Goal: Information Seeking & Learning: Learn about a topic

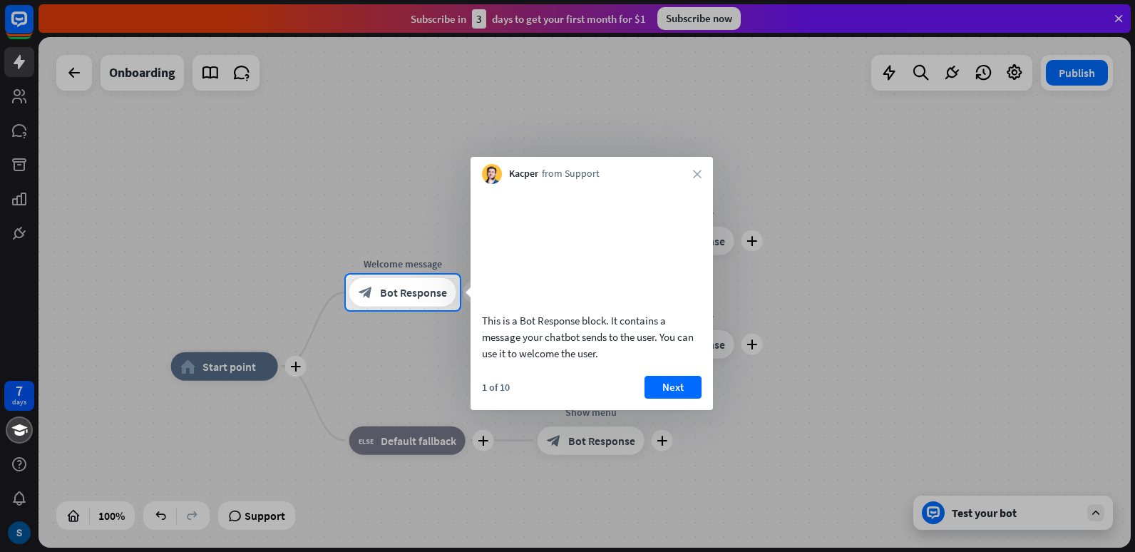
click at [672, 399] on button "Next" at bounding box center [673, 387] width 57 height 23
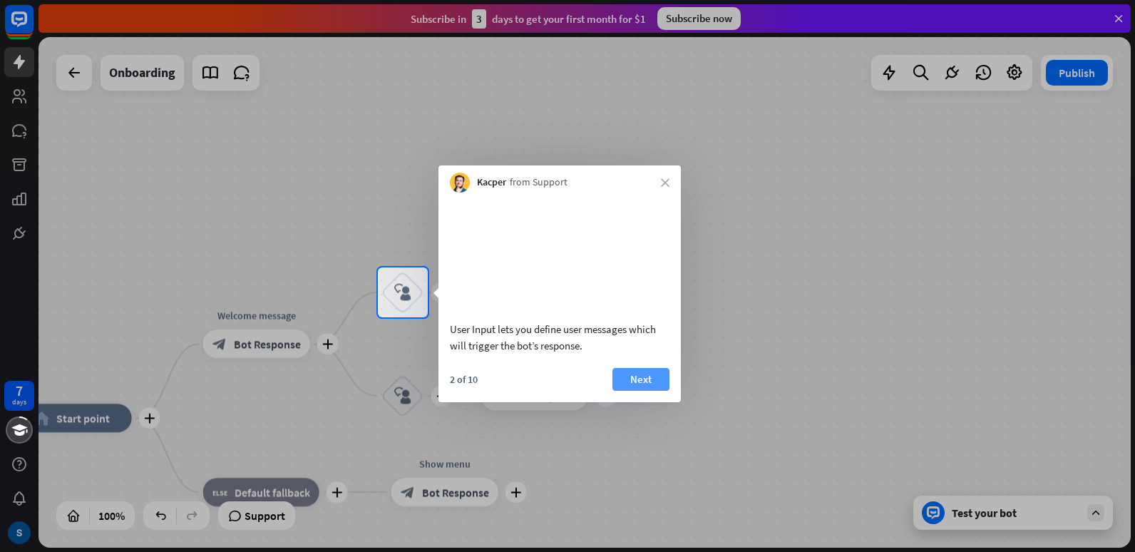
click at [655, 391] on button "Next" at bounding box center [641, 379] width 57 height 23
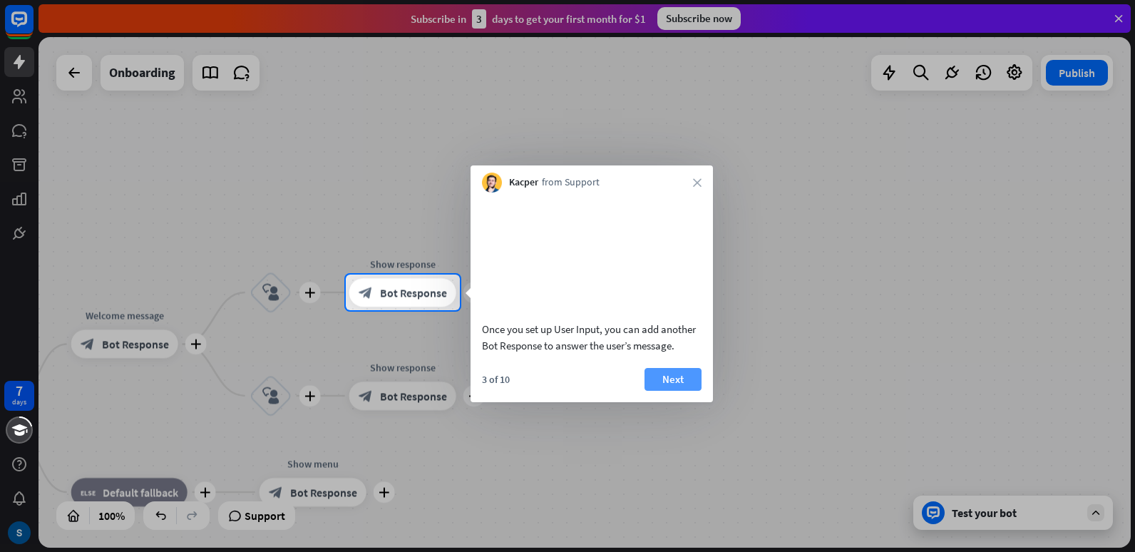
click at [678, 391] on button "Next" at bounding box center [673, 379] width 57 height 23
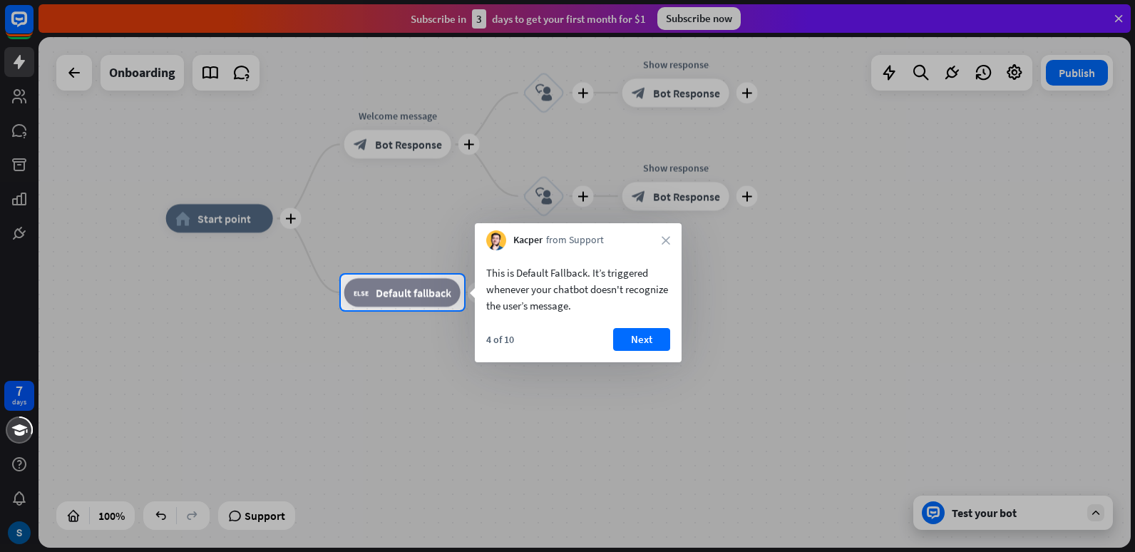
click at [630, 334] on button "Next" at bounding box center [641, 339] width 57 height 23
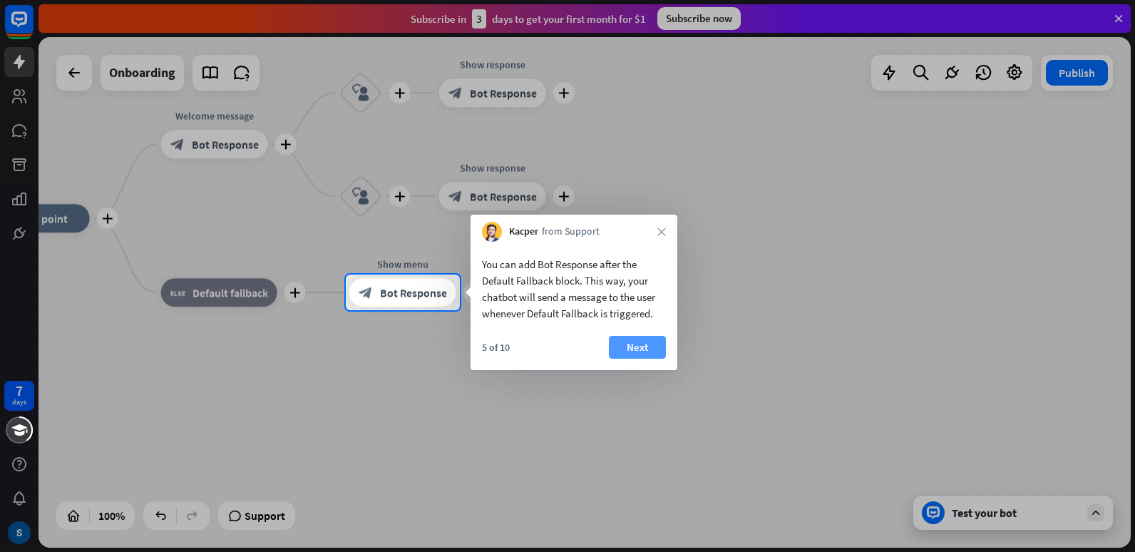
click at [639, 337] on button "Next" at bounding box center [637, 347] width 57 height 23
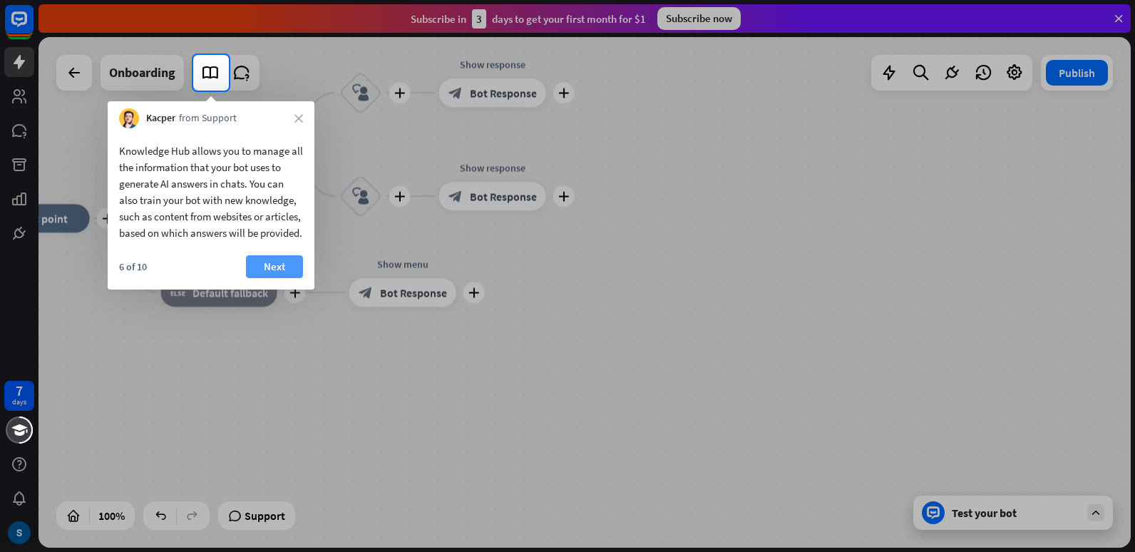
click at [274, 276] on button "Next" at bounding box center [274, 266] width 57 height 23
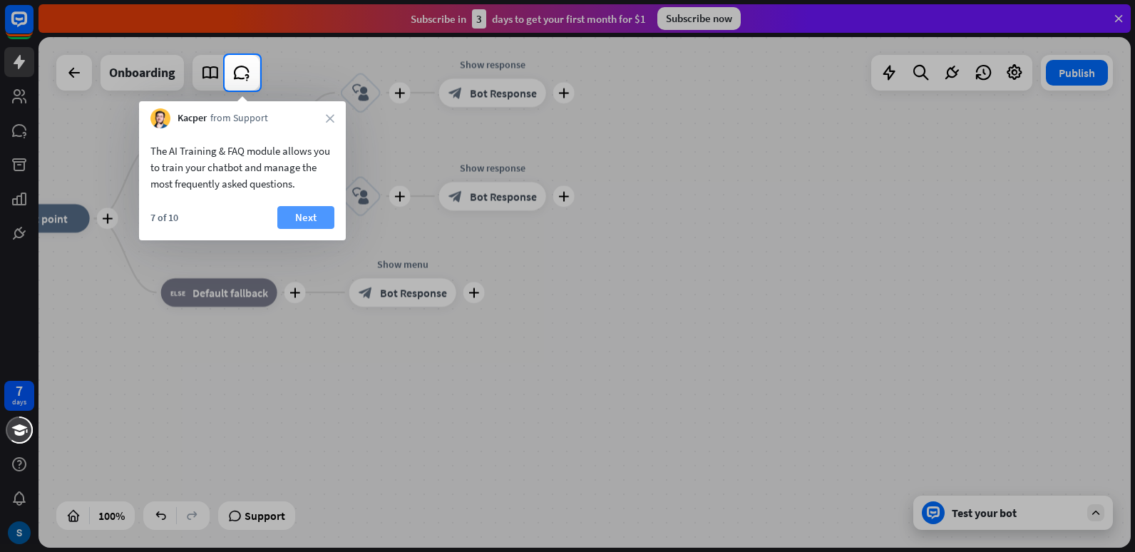
click at [309, 220] on button "Next" at bounding box center [305, 217] width 57 height 23
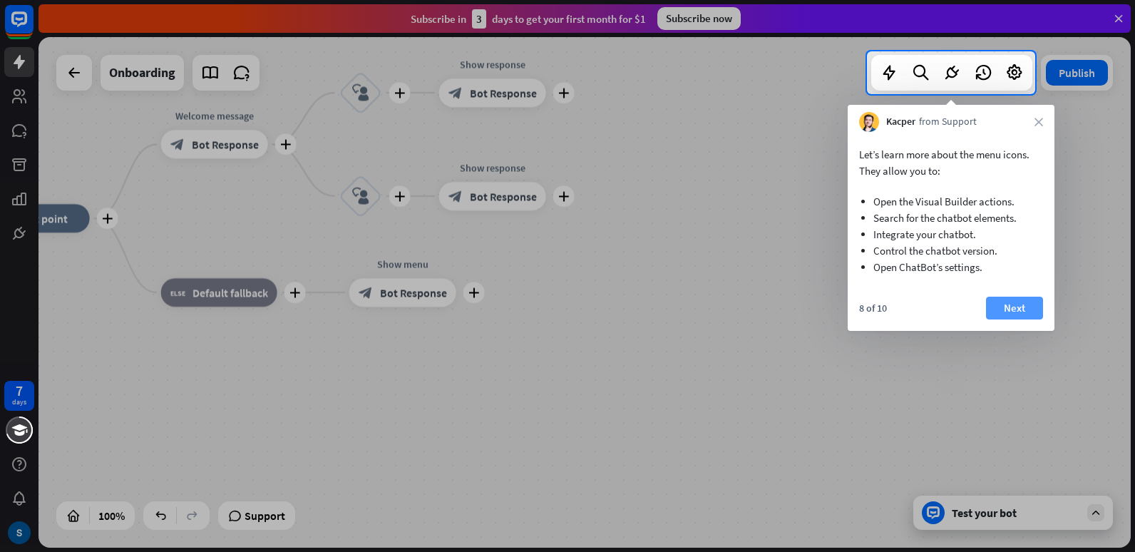
click at [1015, 312] on button "Next" at bounding box center [1014, 308] width 57 height 23
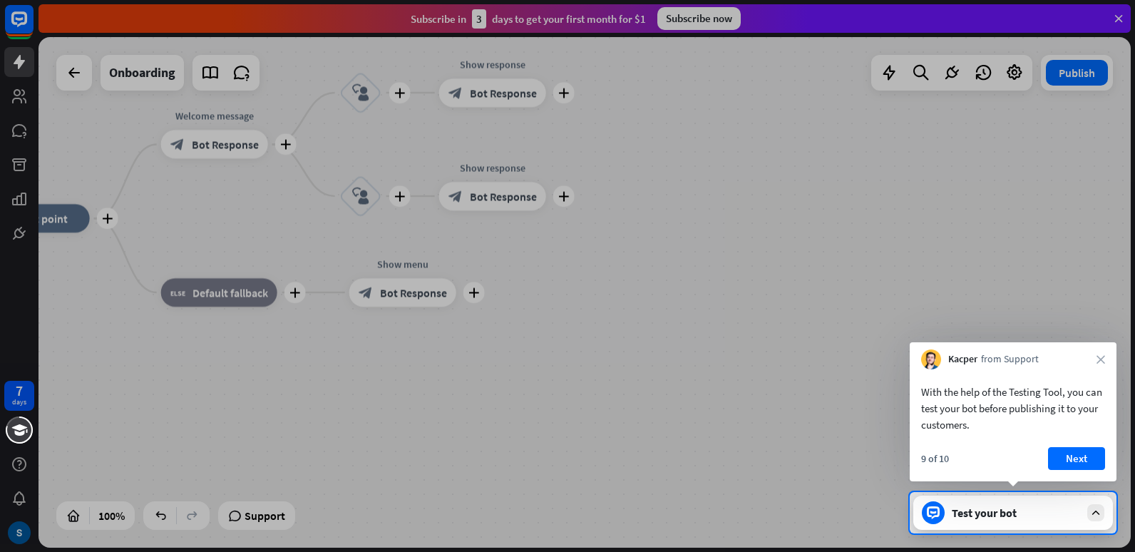
click at [1078, 459] on button "Next" at bounding box center [1076, 458] width 57 height 23
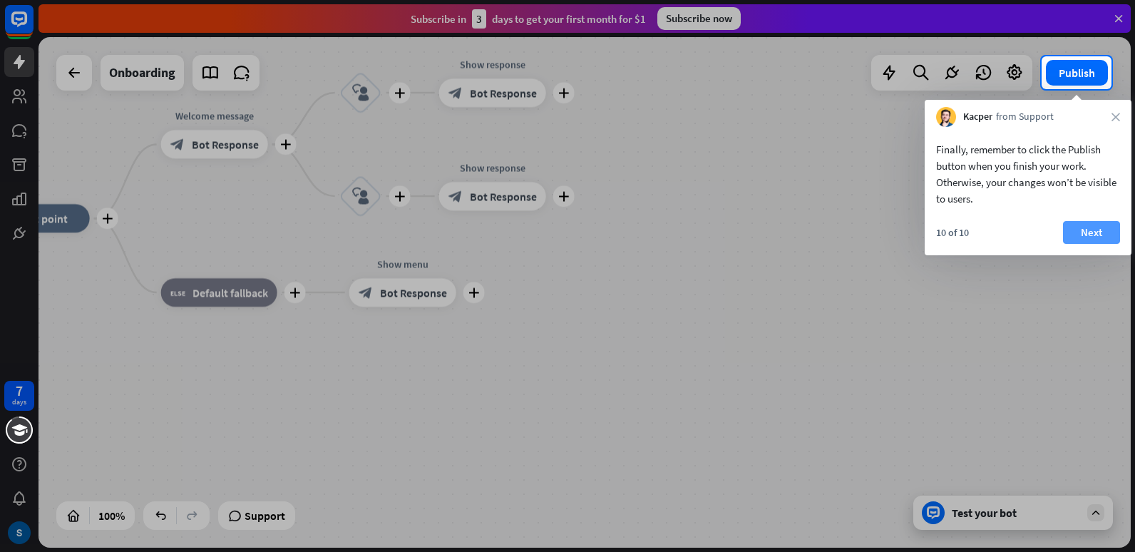
click at [1101, 233] on button "Next" at bounding box center [1091, 232] width 57 height 23
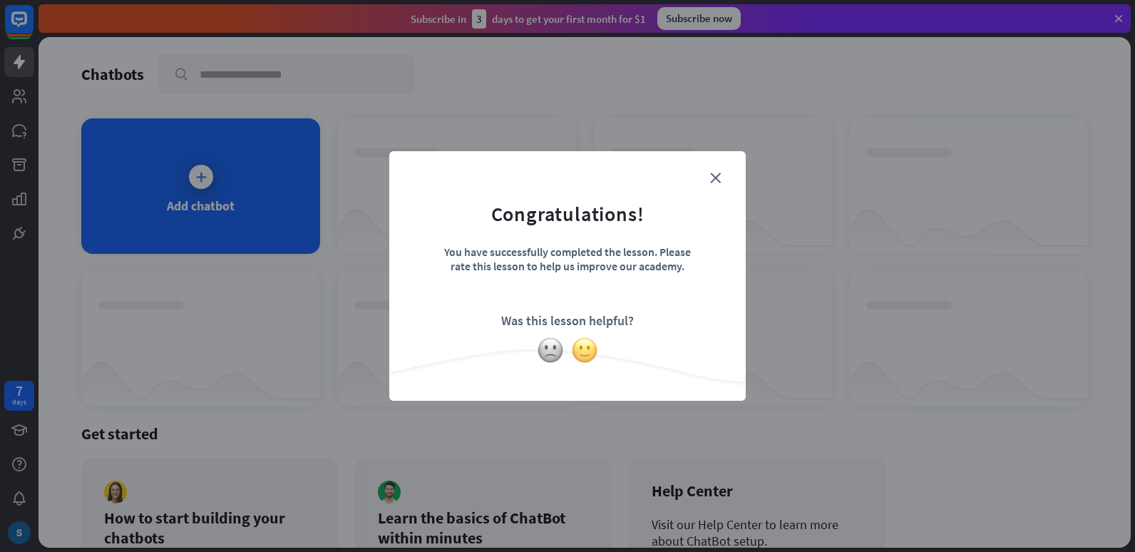
click at [591, 353] on img at bounding box center [584, 350] width 27 height 27
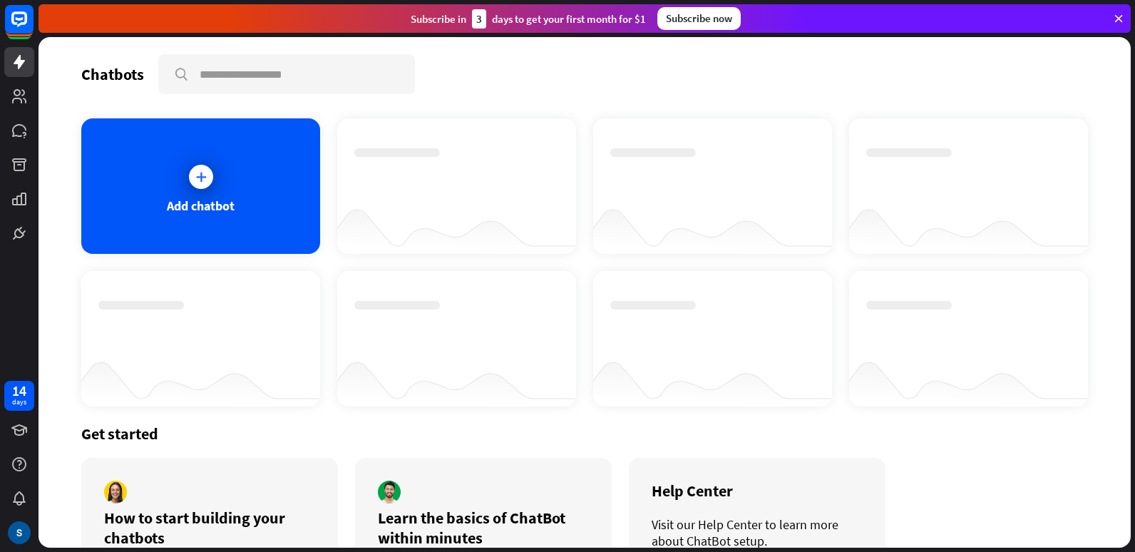
click at [1120, 14] on icon at bounding box center [1119, 18] width 13 height 13
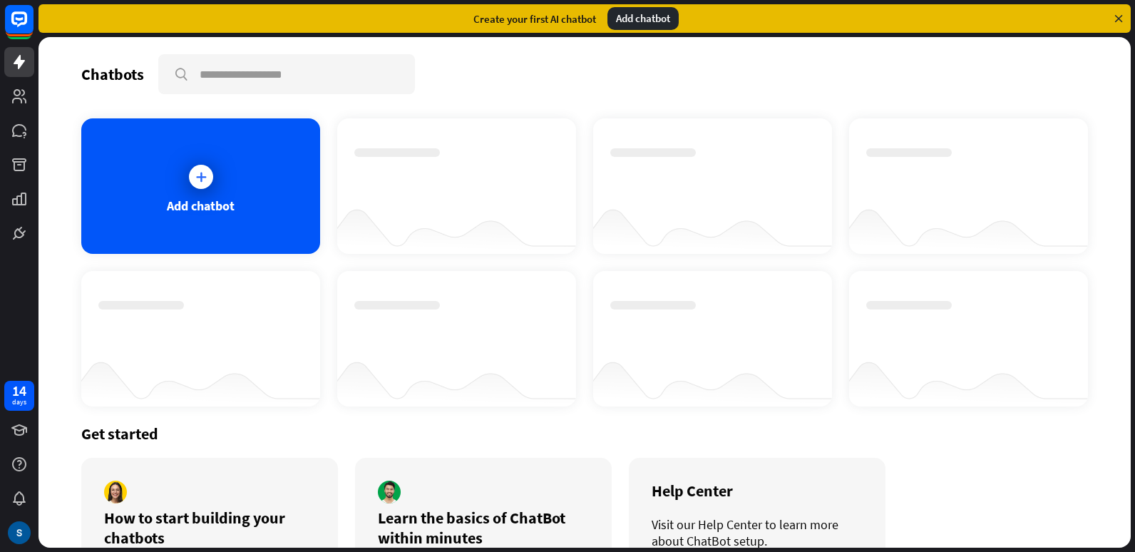
click at [1119, 21] on icon at bounding box center [1119, 18] width 13 height 13
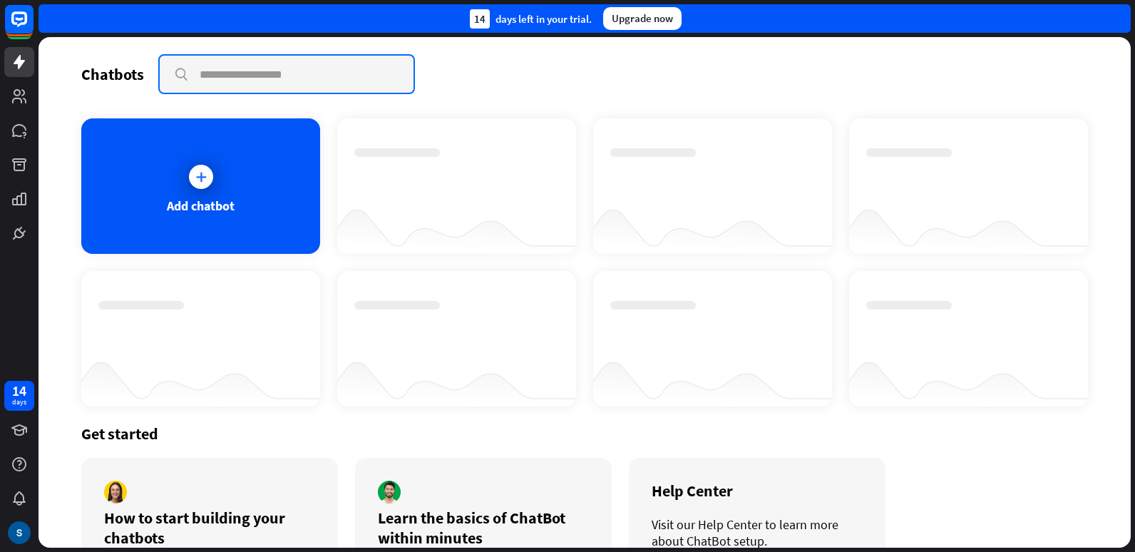
click at [238, 77] on input "text" at bounding box center [287, 74] width 254 height 37
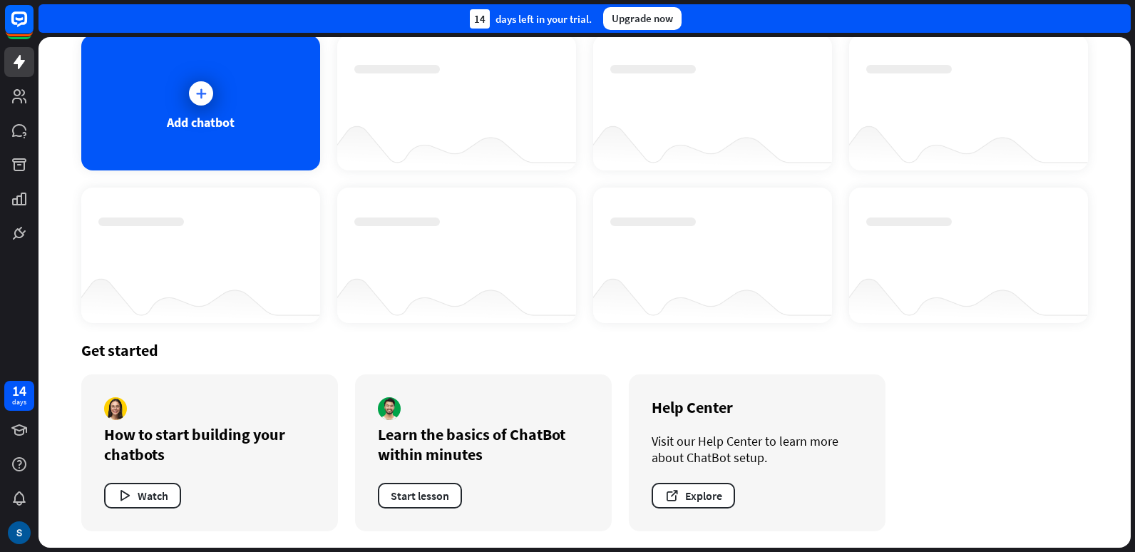
scroll to position [84, 0]
click at [415, 494] on button "Start lesson" at bounding box center [420, 495] width 84 height 26
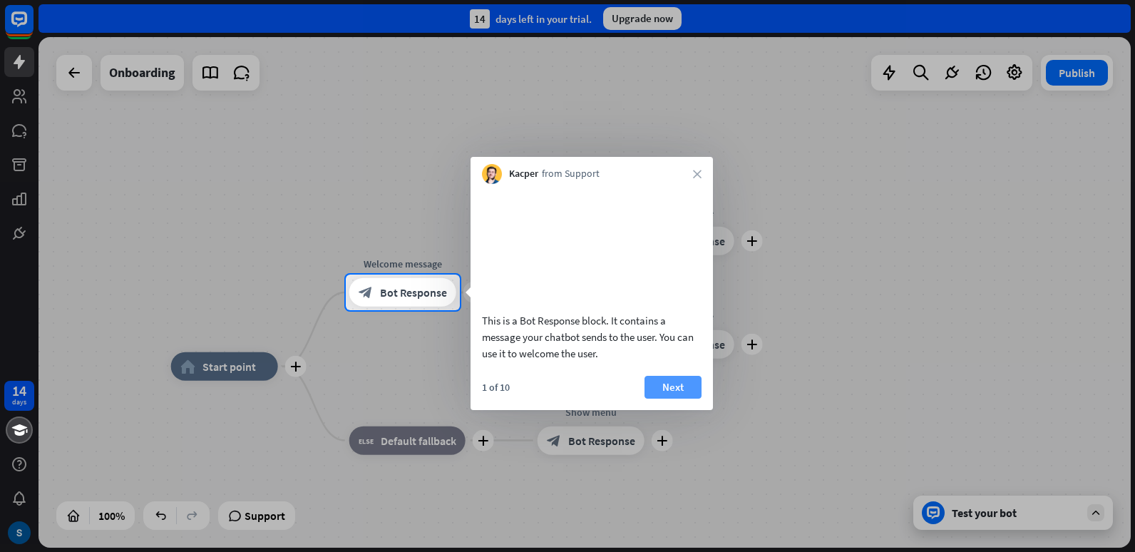
click at [666, 399] on button "Next" at bounding box center [673, 387] width 57 height 23
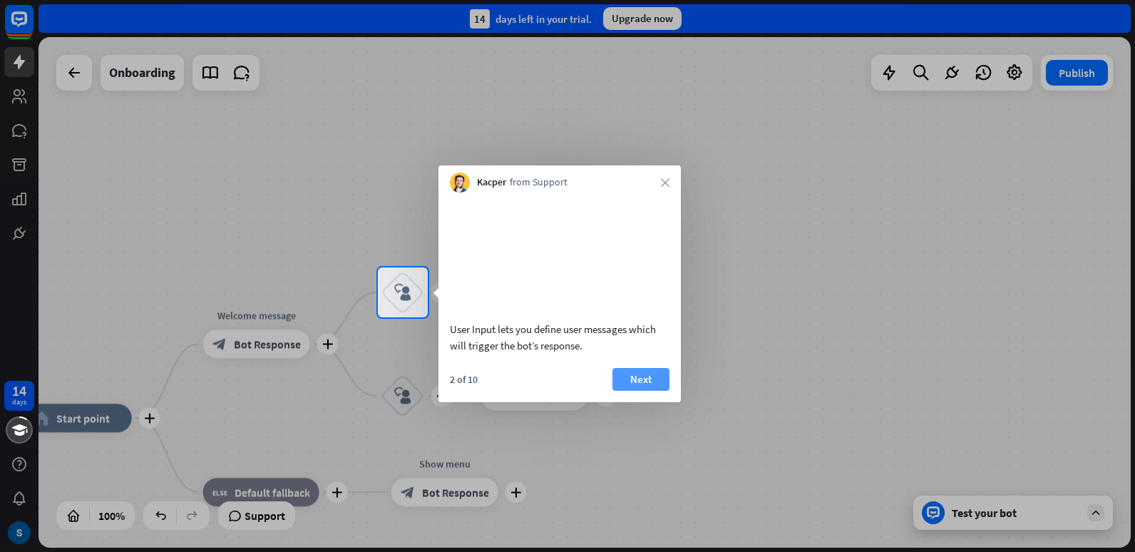
click at [630, 391] on button "Next" at bounding box center [641, 379] width 57 height 23
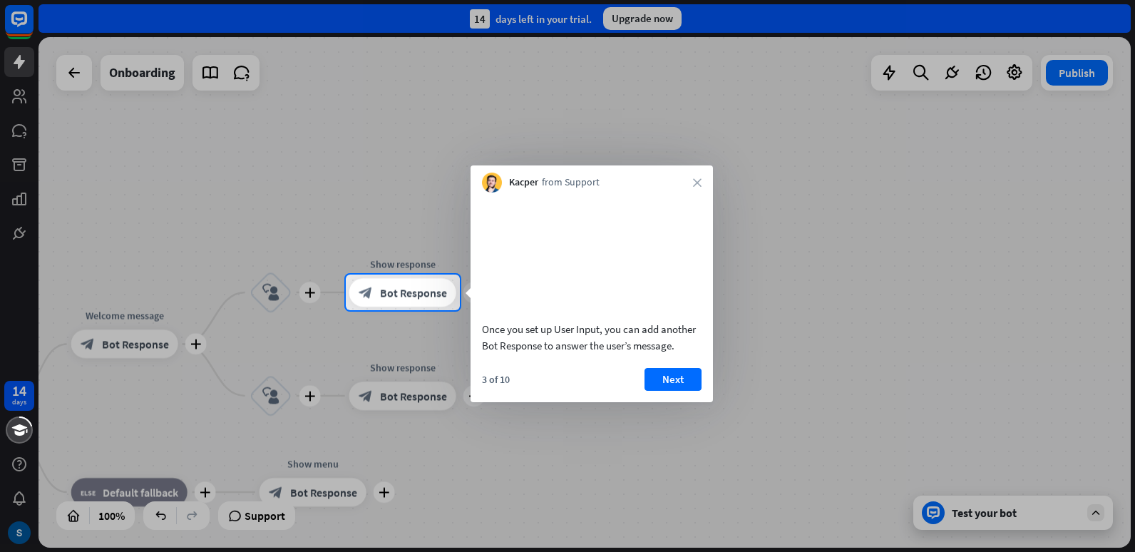
click at [643, 397] on div "3 of 10 Next" at bounding box center [592, 385] width 242 height 34
click at [665, 391] on button "Next" at bounding box center [673, 379] width 57 height 23
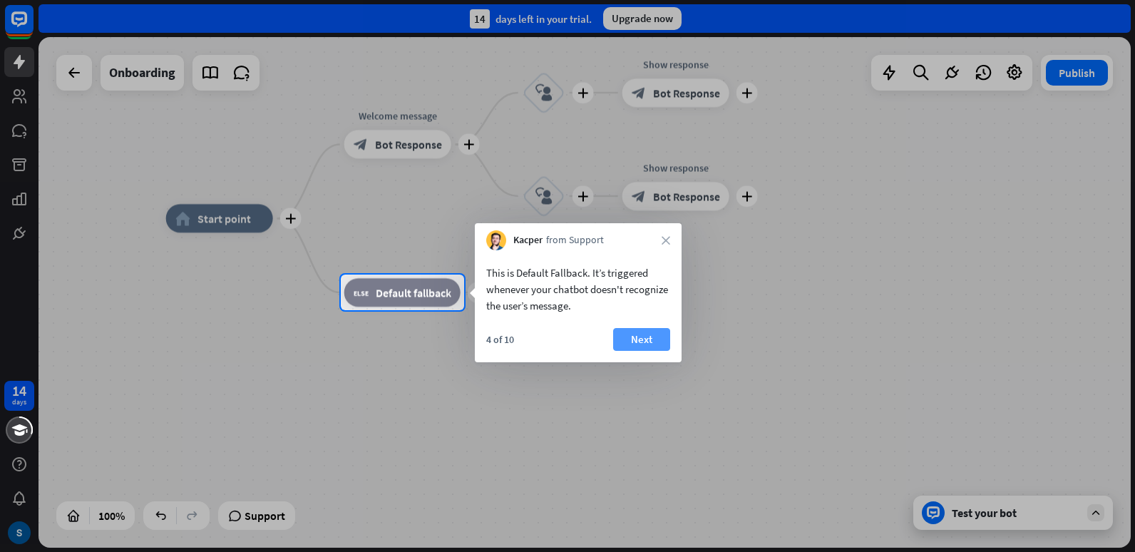
click at [633, 339] on button "Next" at bounding box center [641, 339] width 57 height 23
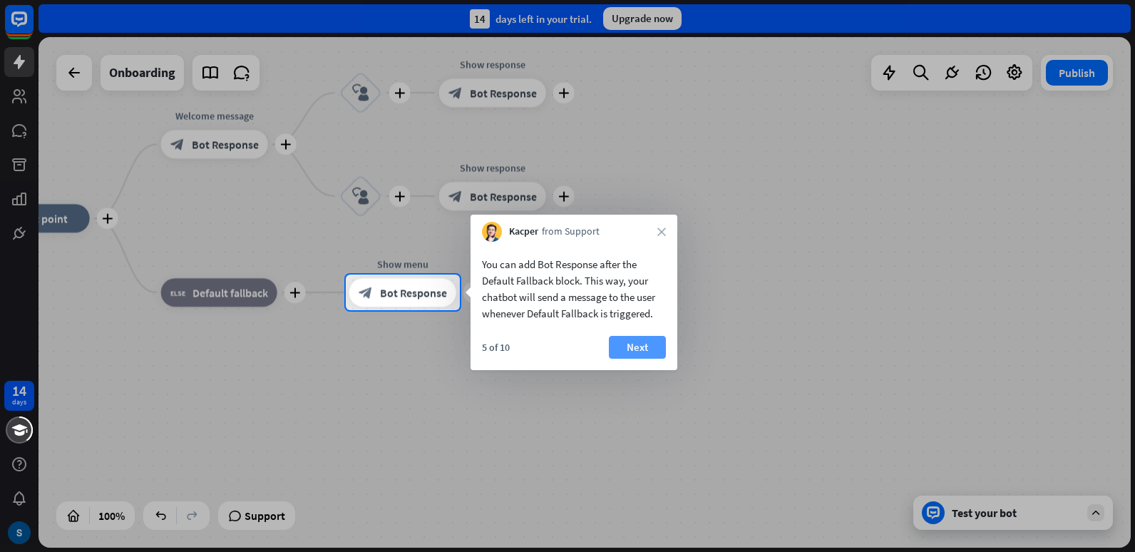
click at [660, 347] on button "Next" at bounding box center [637, 347] width 57 height 23
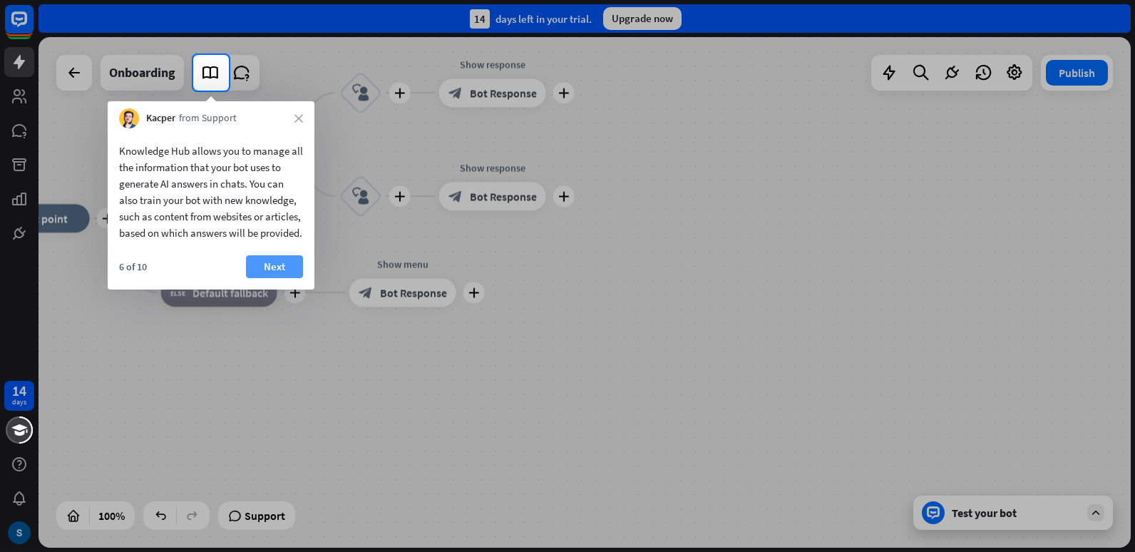
click at [273, 278] on button "Next" at bounding box center [274, 266] width 57 height 23
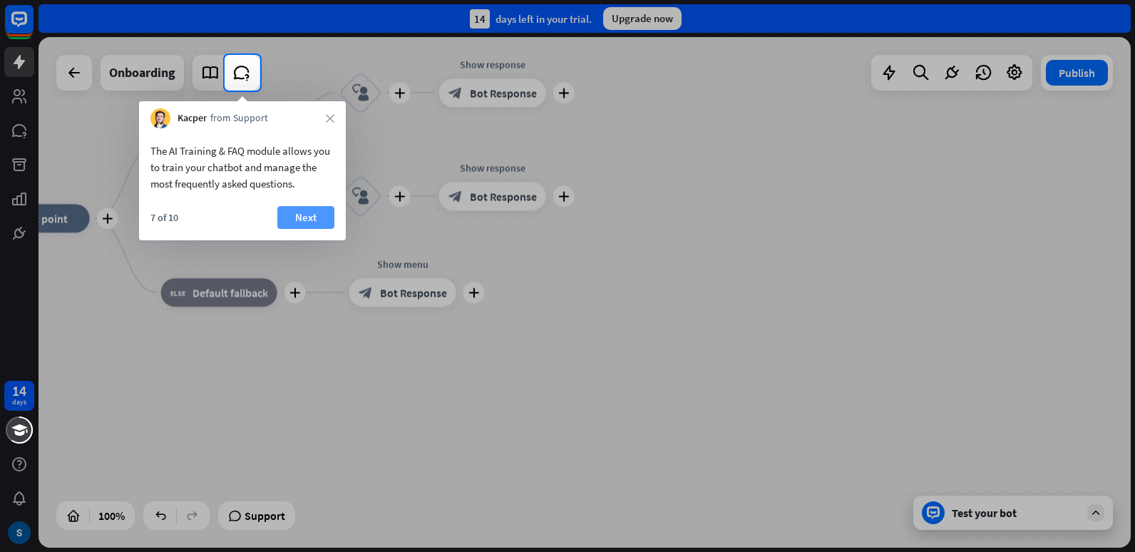
click at [303, 219] on button "Next" at bounding box center [305, 217] width 57 height 23
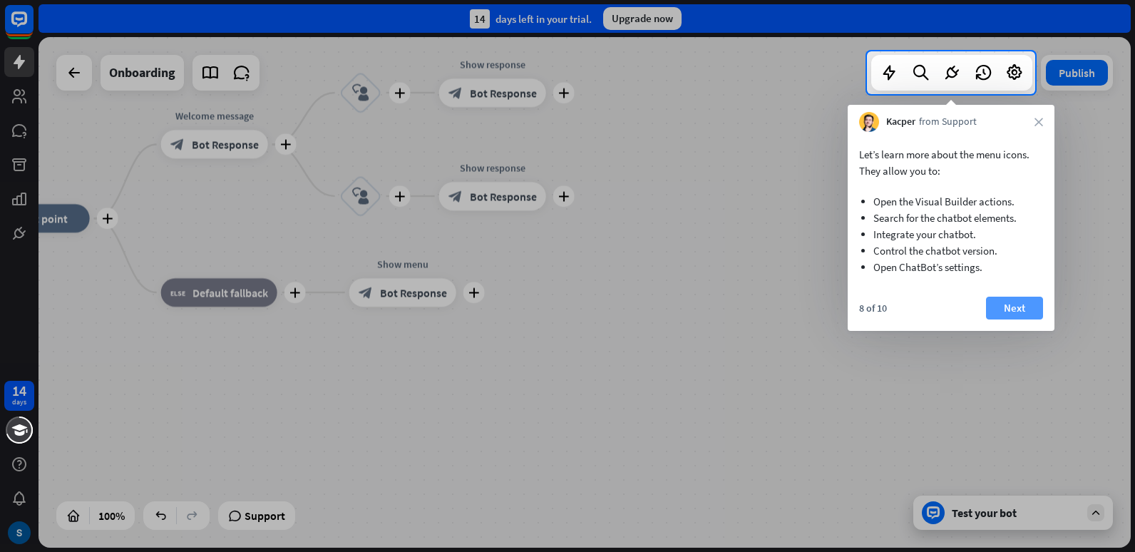
click at [1023, 310] on button "Next" at bounding box center [1014, 308] width 57 height 23
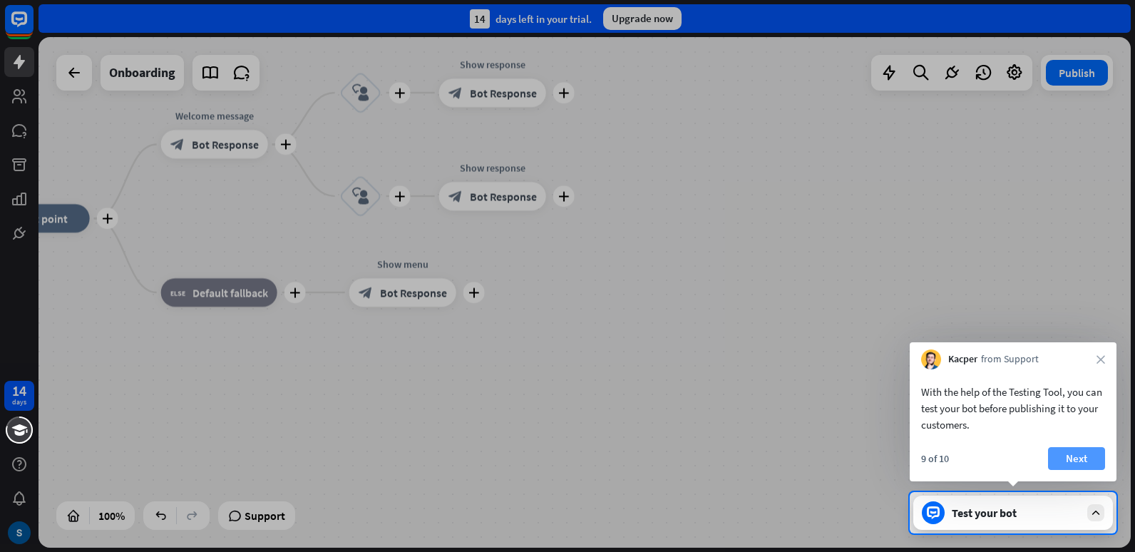
click at [1070, 460] on button "Next" at bounding box center [1076, 458] width 57 height 23
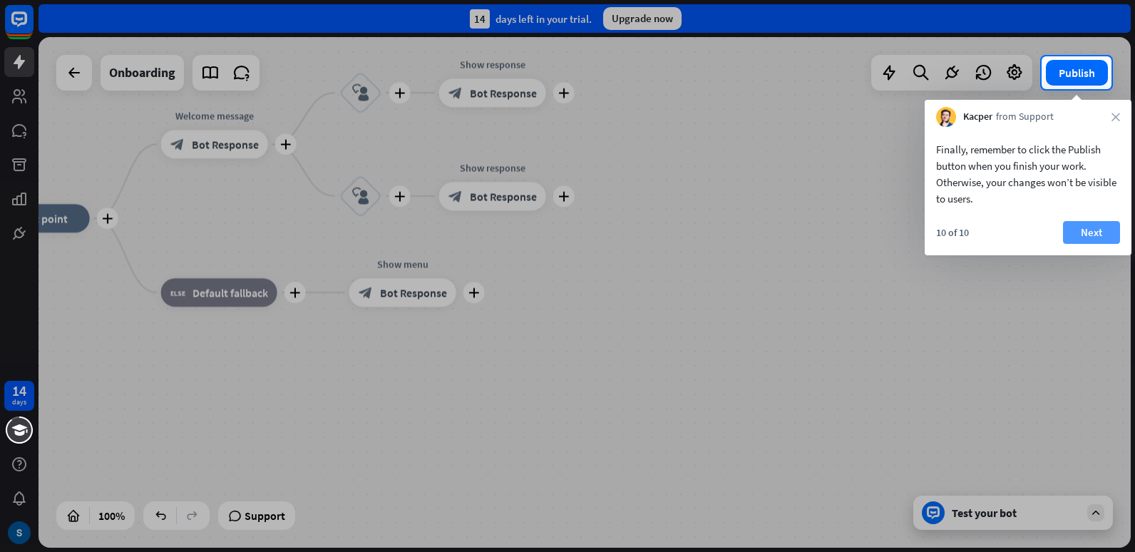
click at [1085, 236] on button "Next" at bounding box center [1091, 232] width 57 height 23
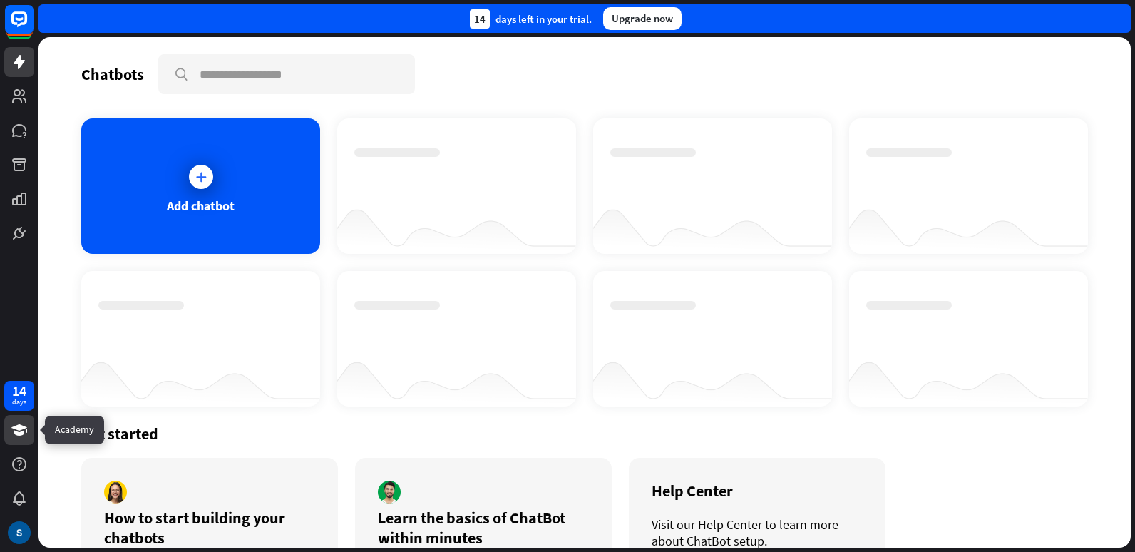
click at [18, 431] on icon at bounding box center [19, 429] width 17 height 17
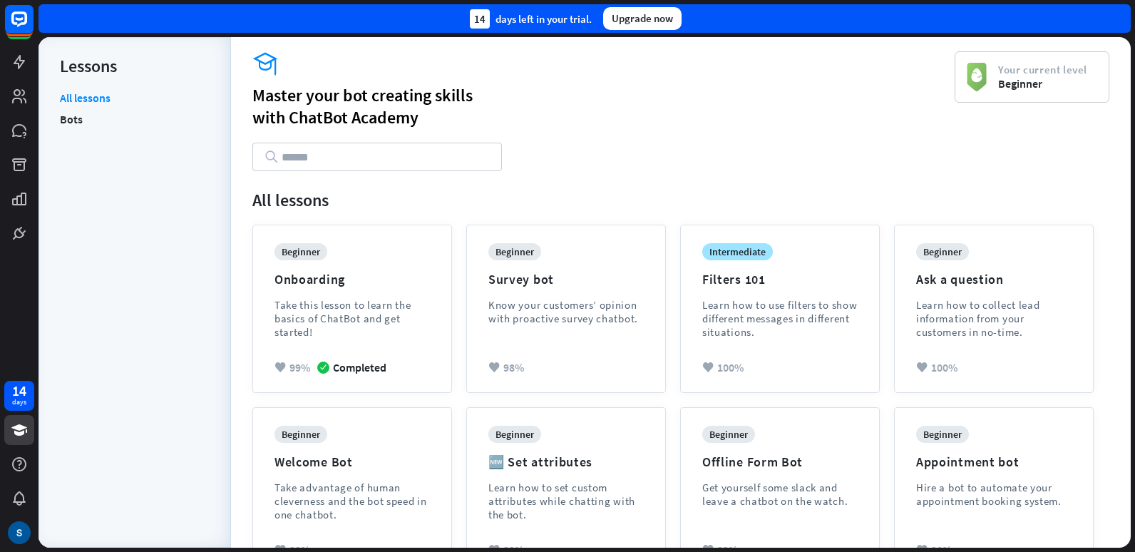
click at [396, 158] on input "text" at bounding box center [377, 157] width 250 height 29
click at [357, 151] on input "text" at bounding box center [377, 157] width 250 height 29
paste input "**********"
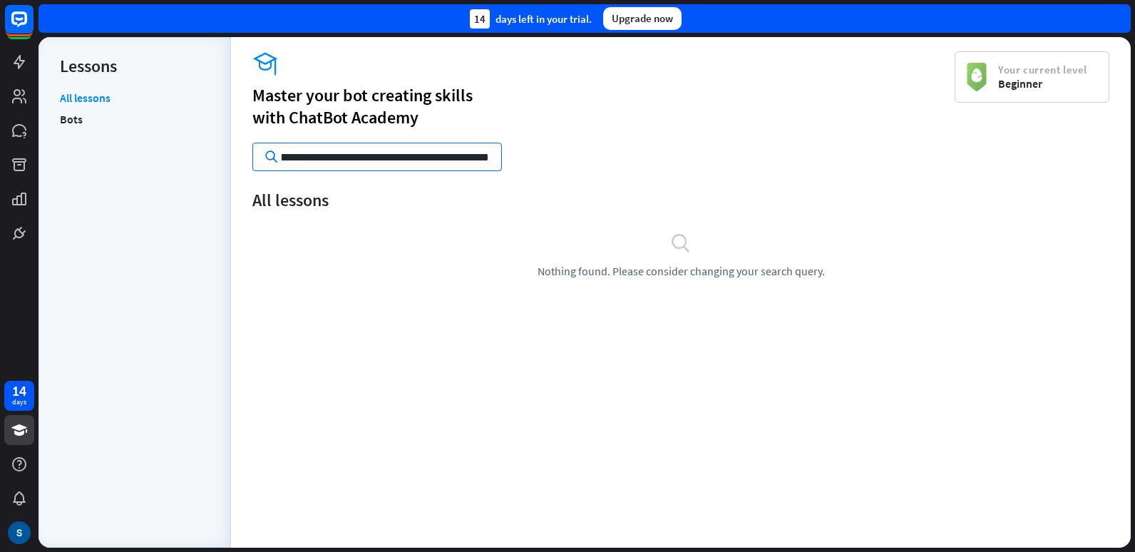
type input "**********"
click at [77, 121] on link "Bots" at bounding box center [71, 118] width 23 height 21
click at [294, 159] on input "**********" at bounding box center [377, 157] width 250 height 29
click at [96, 95] on link "All lessons" at bounding box center [85, 100] width 51 height 18
click at [270, 155] on icon at bounding box center [271, 157] width 15 height 14
